Goal: Information Seeking & Learning: Learn about a topic

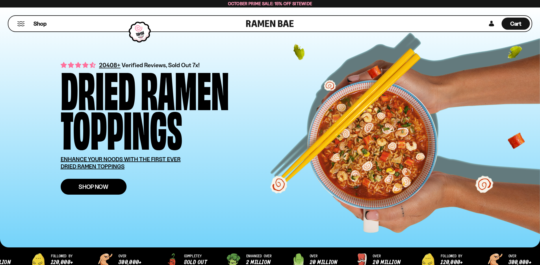
click at [85, 188] on span "Shop Now" at bounding box center [94, 187] width 30 height 6
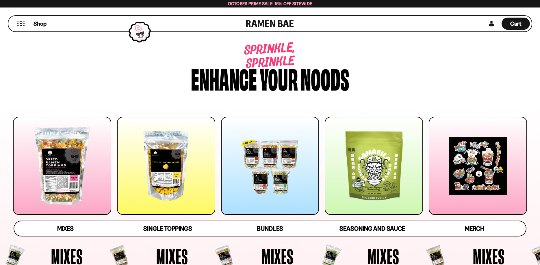
scroll to position [88, 0]
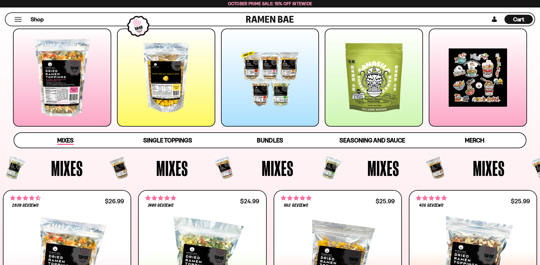
click at [65, 141] on span "Mixes" at bounding box center [65, 141] width 16 height 8
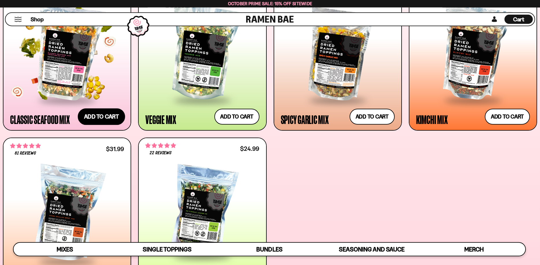
scroll to position [361, 0]
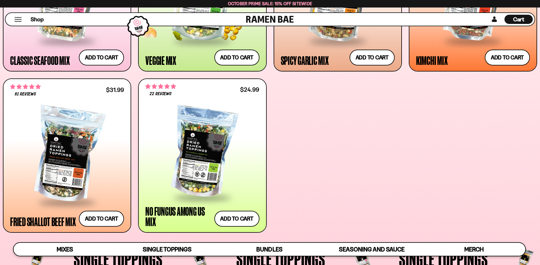
click at [156, 60] on div "Veggie Mix" at bounding box center [160, 60] width 31 height 10
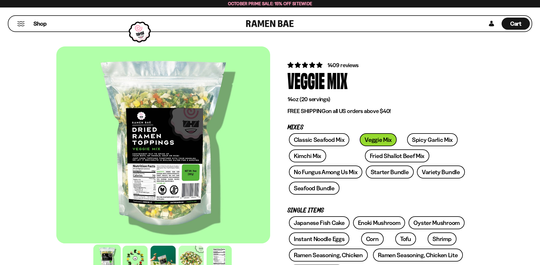
scroll to position [29, 0]
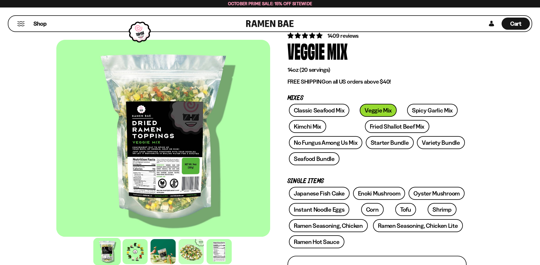
click at [108, 247] on div at bounding box center [106, 251] width 27 height 27
click at [162, 159] on div at bounding box center [163, 138] width 214 height 197
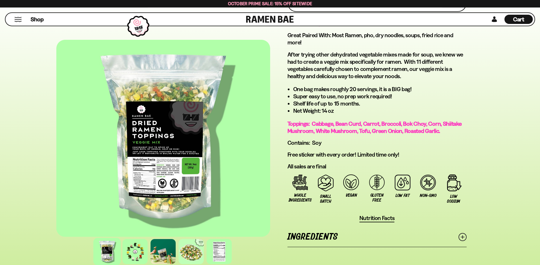
scroll to position [353, 0]
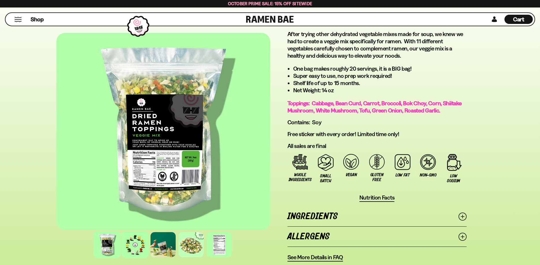
click at [141, 254] on div at bounding box center [134, 244] width 27 height 27
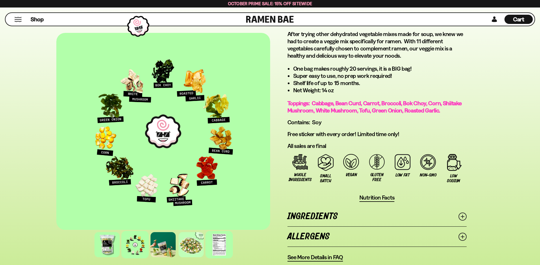
click at [217, 250] on div at bounding box center [218, 244] width 27 height 27
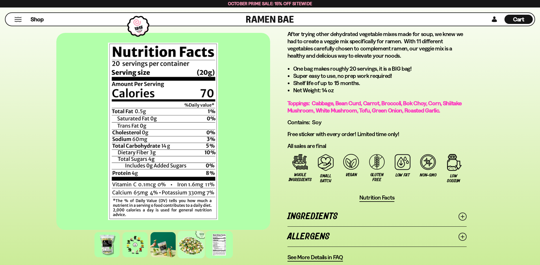
click at [195, 250] on div at bounding box center [190, 244] width 27 height 27
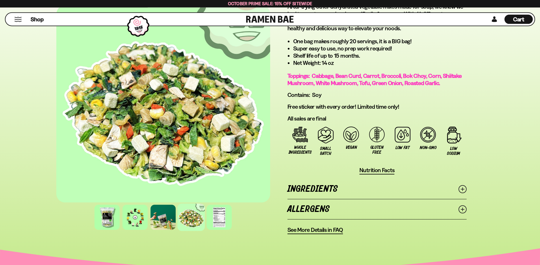
scroll to position [412, 0]
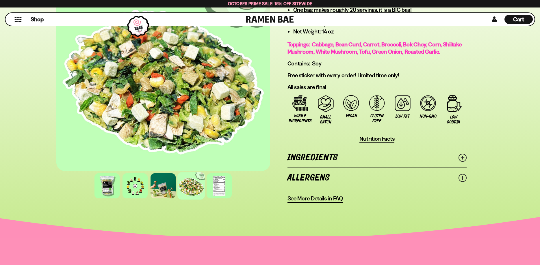
click at [462, 162] on icon at bounding box center [462, 158] width 8 height 8
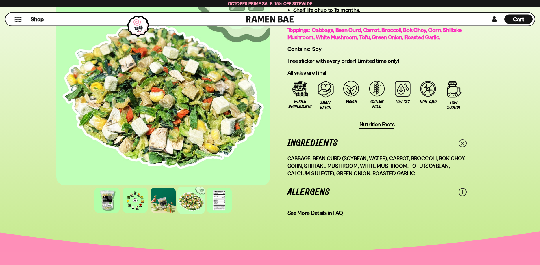
scroll to position [442, 0]
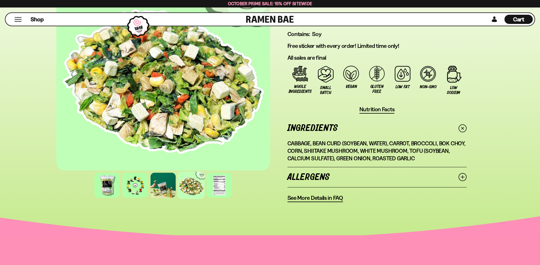
click at [334, 202] on span "See More Details in FAQ" at bounding box center [314, 198] width 55 height 7
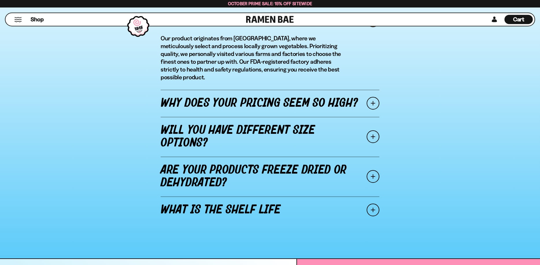
scroll to position [707, 0]
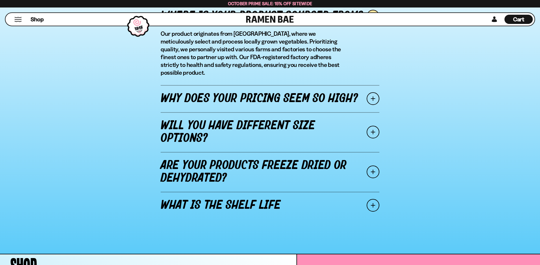
click at [375, 166] on span at bounding box center [372, 172] width 13 height 13
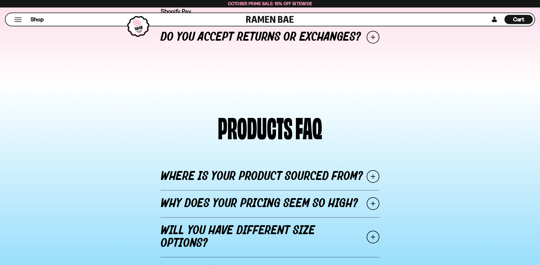
scroll to position [501, 0]
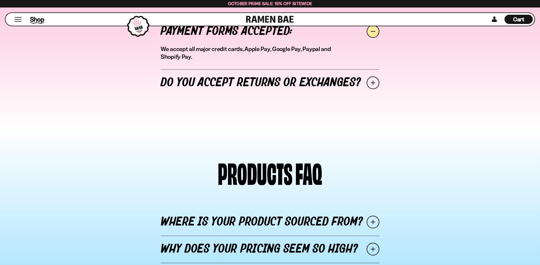
click at [39, 21] on span "Shop" at bounding box center [37, 19] width 14 height 9
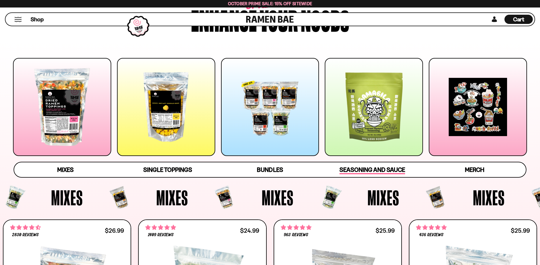
click at [372, 173] on span "Seasoning and Sauce" at bounding box center [372, 170] width 66 height 8
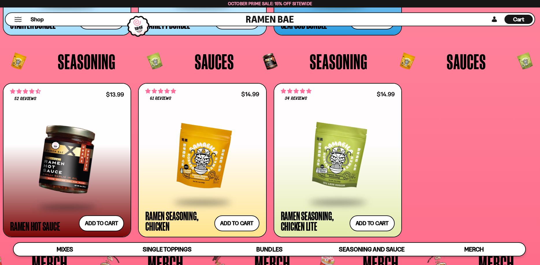
scroll to position [1685, 0]
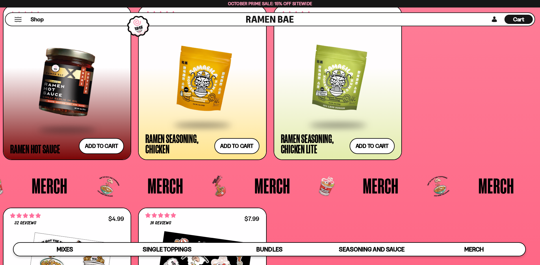
click at [309, 135] on span at bounding box center [337, 125] width 70 height 20
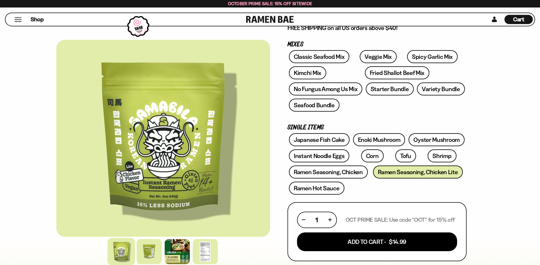
scroll to position [88, 0]
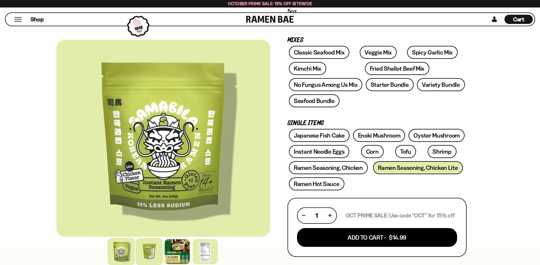
click at [157, 253] on div at bounding box center [148, 251] width 27 height 27
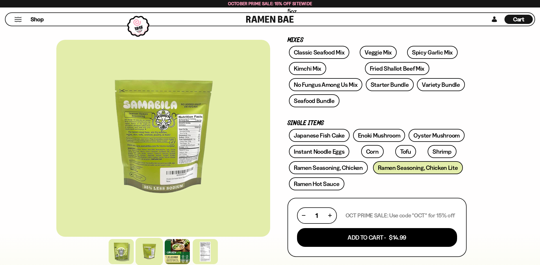
click at [166, 159] on div at bounding box center [163, 138] width 214 height 197
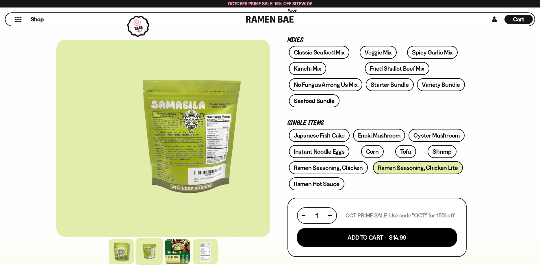
click at [186, 169] on div at bounding box center [191, 138] width 214 height 197
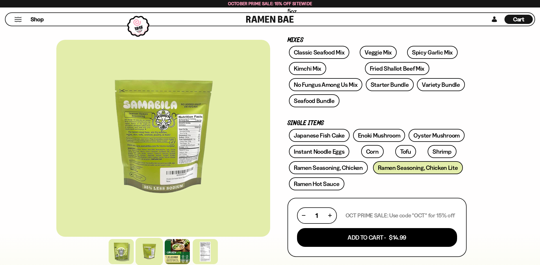
click at [106, 172] on div at bounding box center [163, 138] width 214 height 197
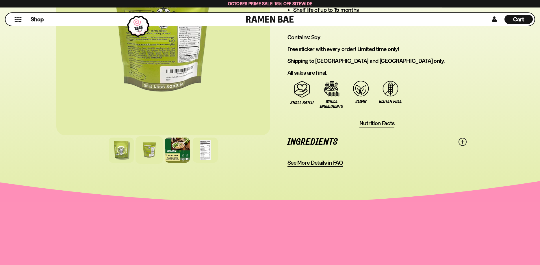
scroll to position [442, 0]
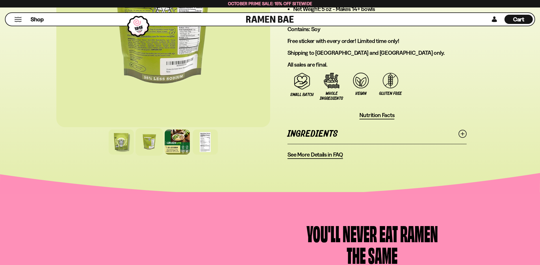
click at [463, 135] on g at bounding box center [462, 134] width 3 height 3
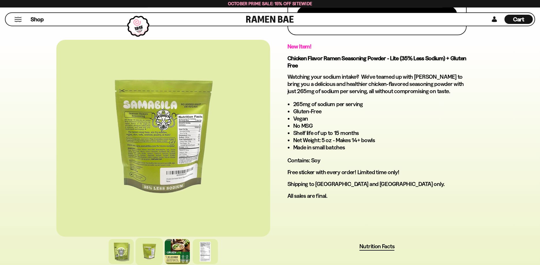
scroll to position [324, 0]
